Goal: Transaction & Acquisition: Purchase product/service

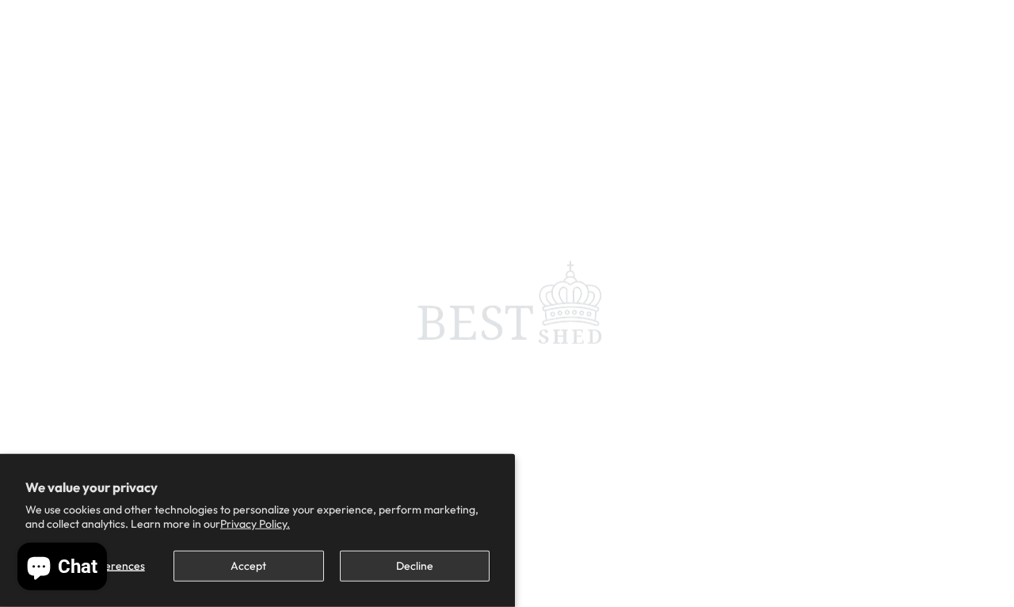
scroll to position [8, 0]
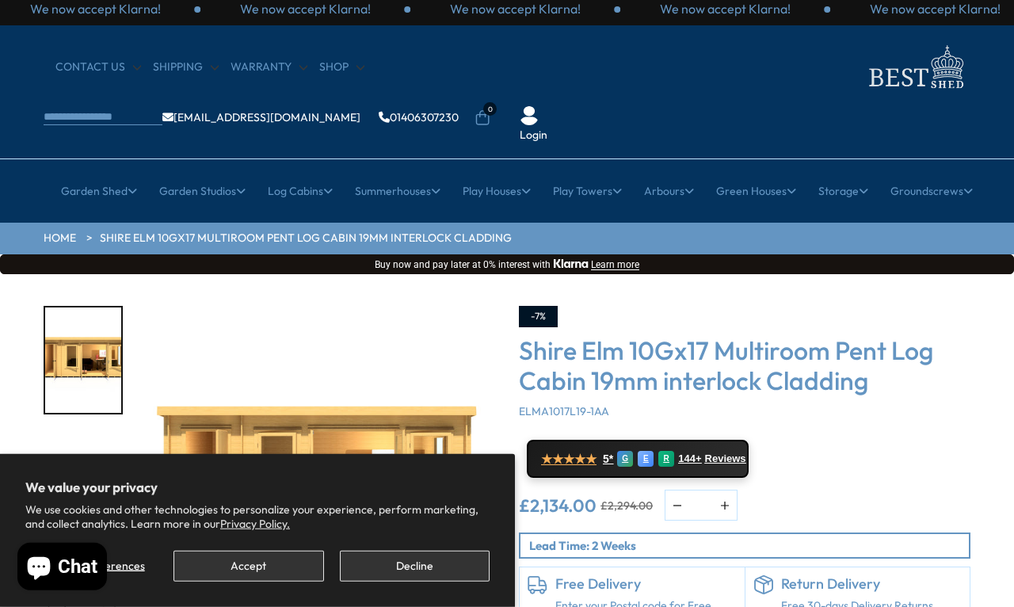
click at [236, 574] on button "Accept" at bounding box center [249, 566] width 150 height 31
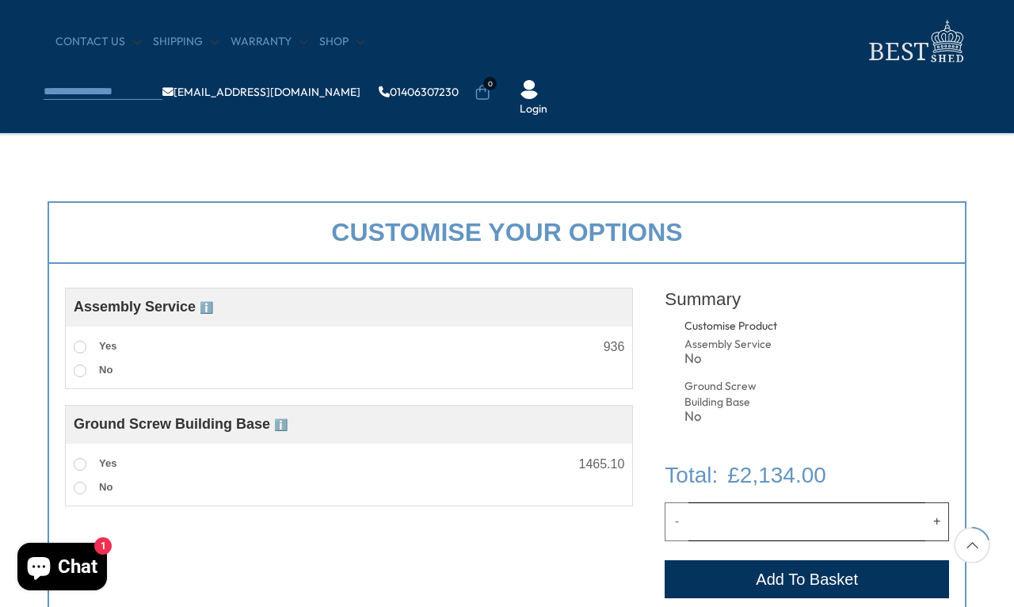
scroll to position [475, 0]
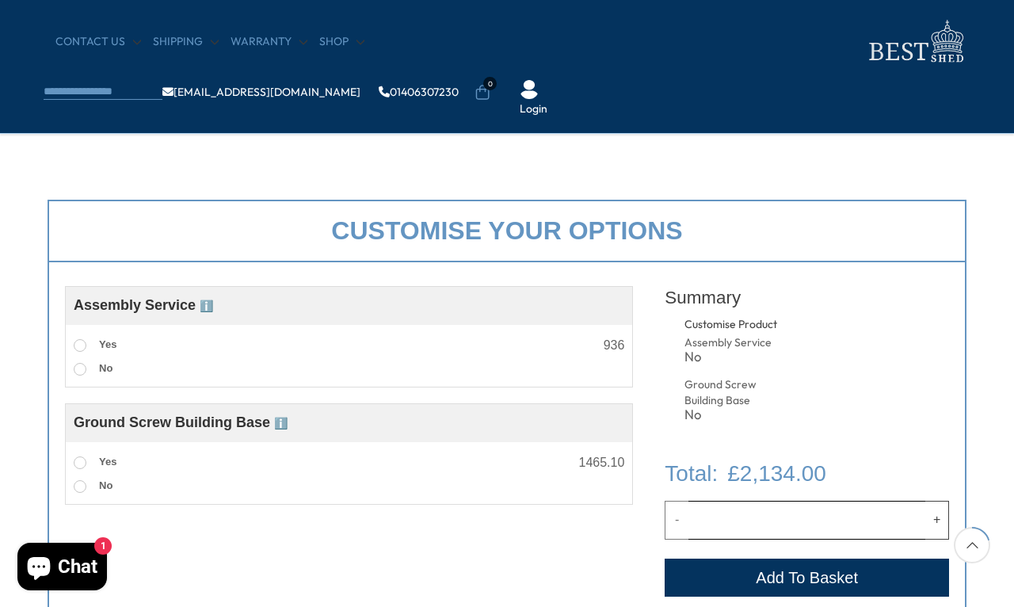
click at [82, 337] on label "Yes" at bounding box center [95, 345] width 43 height 21
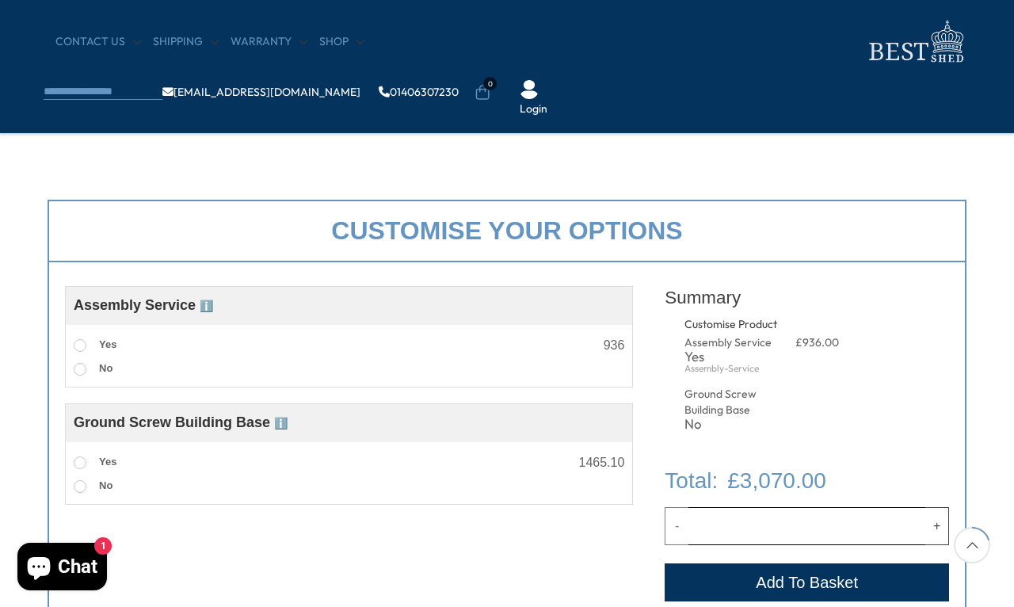
click at [205, 305] on span "ℹ️" at bounding box center [206, 306] width 13 height 13
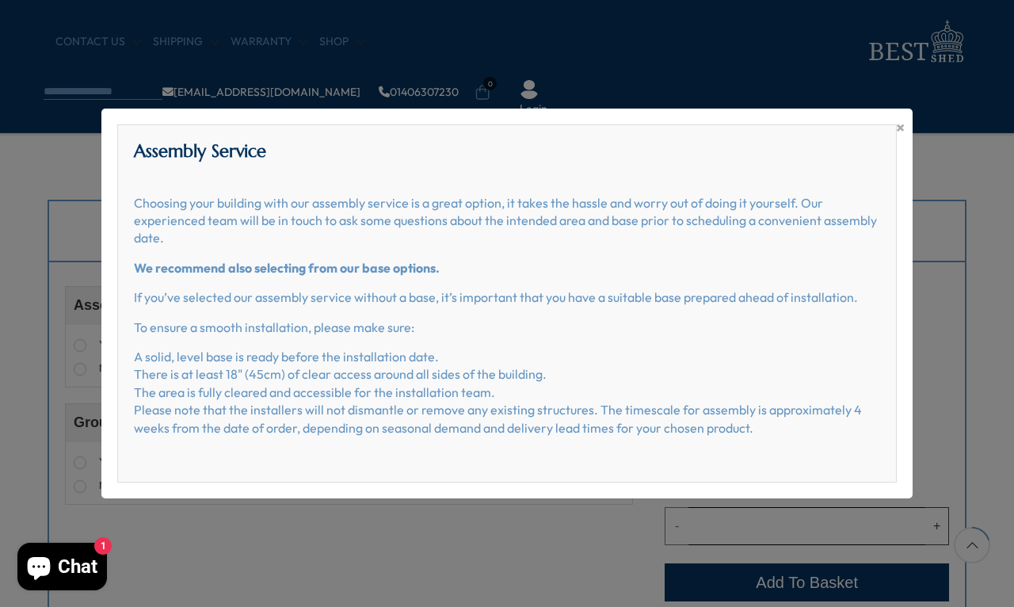
click at [896, 139] on span "×" at bounding box center [900, 127] width 9 height 22
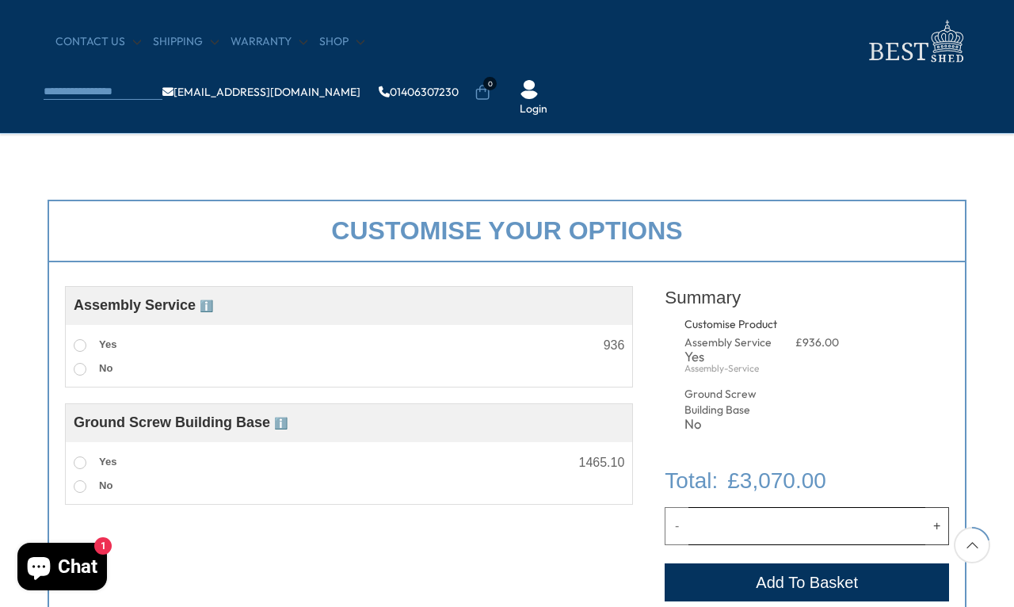
click at [81, 460] on span at bounding box center [80, 462] width 13 height 13
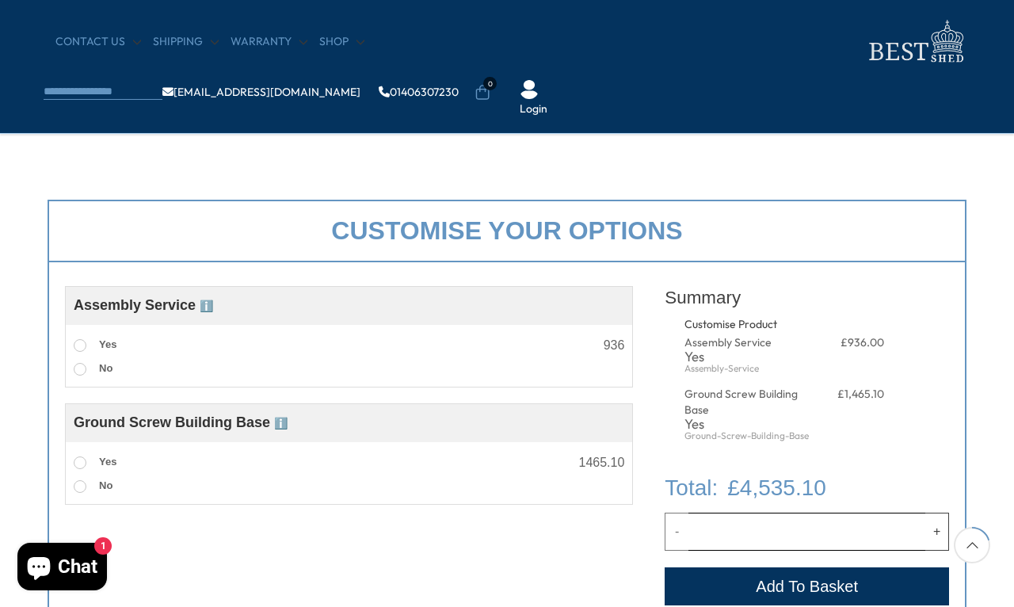
click at [274, 420] on span "ℹ️" at bounding box center [280, 423] width 13 height 13
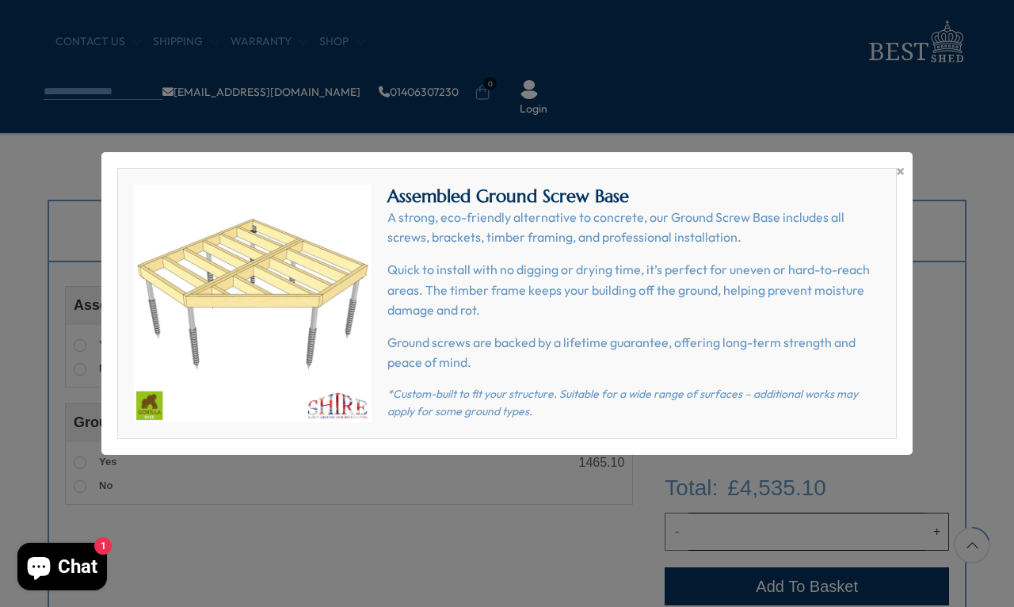
click at [899, 182] on span "×" at bounding box center [900, 171] width 9 height 22
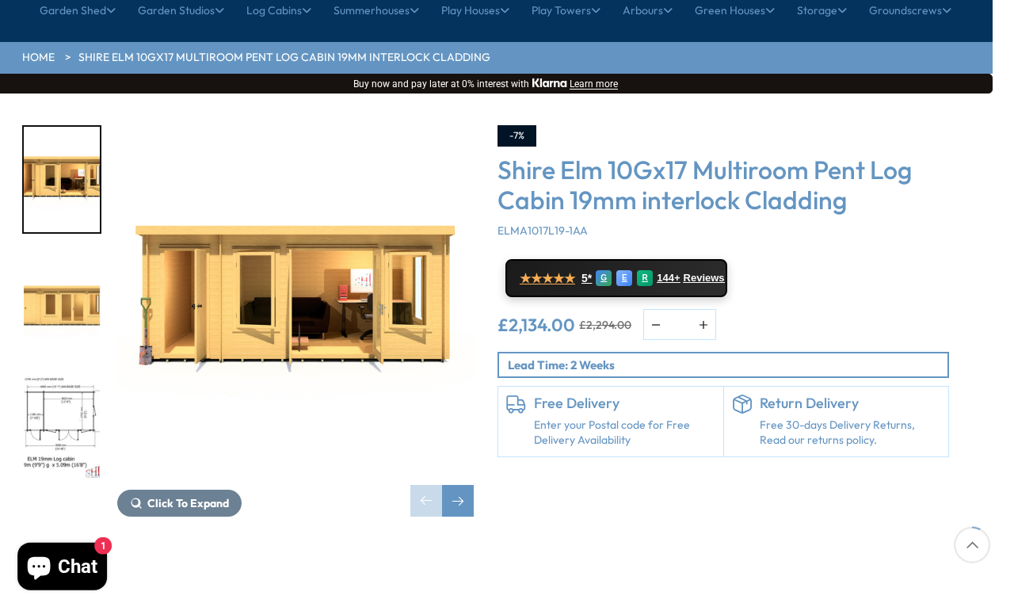
scroll to position [189, 21]
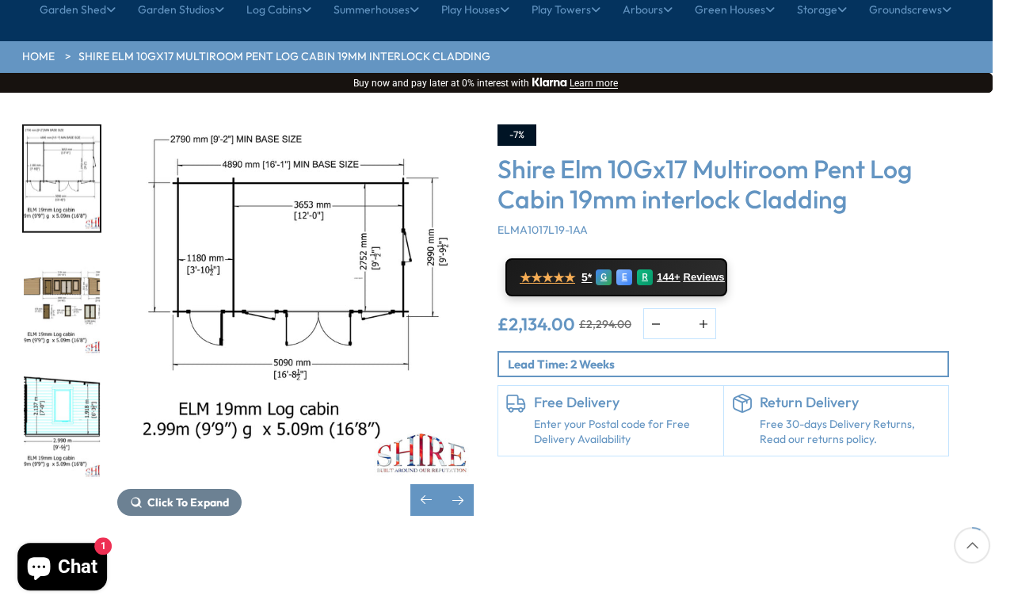
click at [56, 374] on img "5 / 10" at bounding box center [62, 426] width 76 height 105
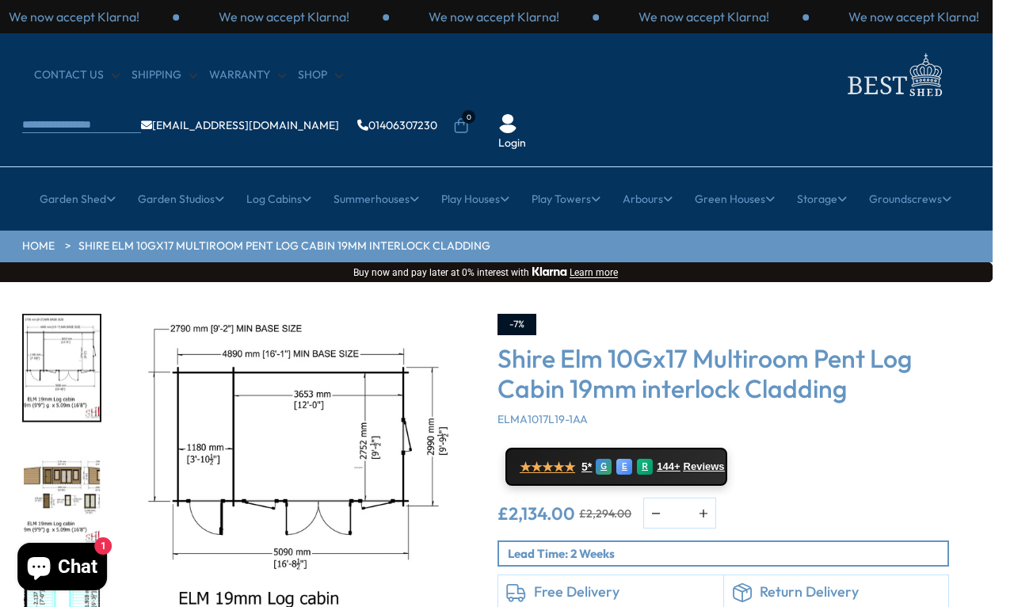
scroll to position [0, 21]
